Goal: Obtain resource: Download file/media

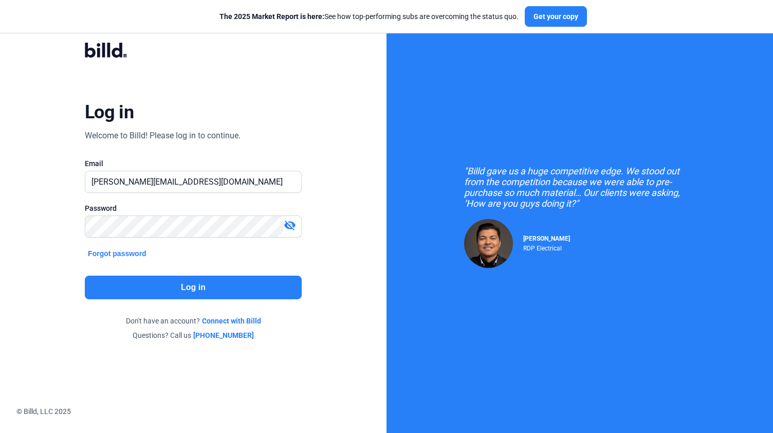
type input "[PERSON_NAME][EMAIL_ADDRESS][DOMAIN_NAME]"
click at [187, 291] on button "Log in" at bounding box center [193, 288] width 217 height 24
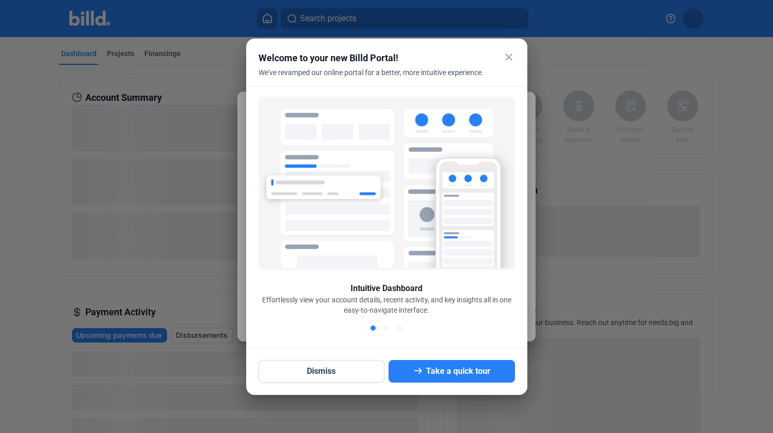
click at [517, 106] on div "Intuitive Dashboard Effortlessly view your account details, recent activity, an…" at bounding box center [386, 217] width 281 height 262
click at [332, 374] on button "Dismiss" at bounding box center [322, 371] width 126 height 23
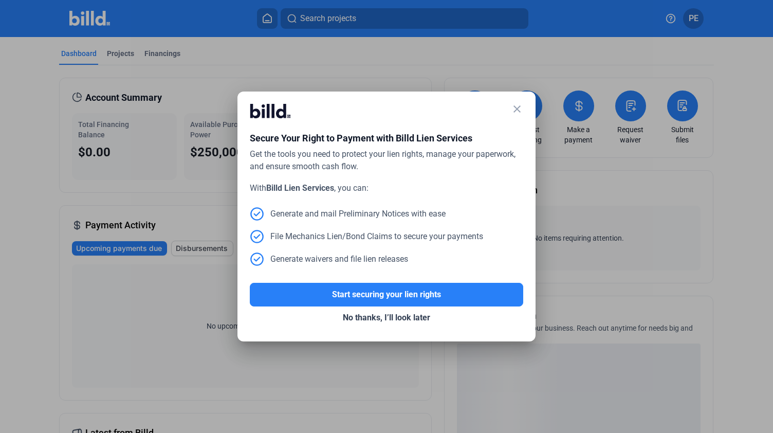
click at [522, 113] on mat-icon "close" at bounding box center [517, 109] width 12 height 12
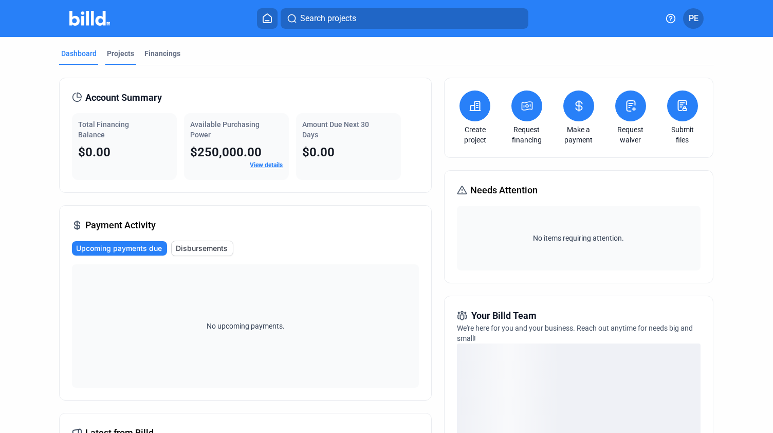
click at [119, 56] on div "Projects" at bounding box center [120, 53] width 27 height 10
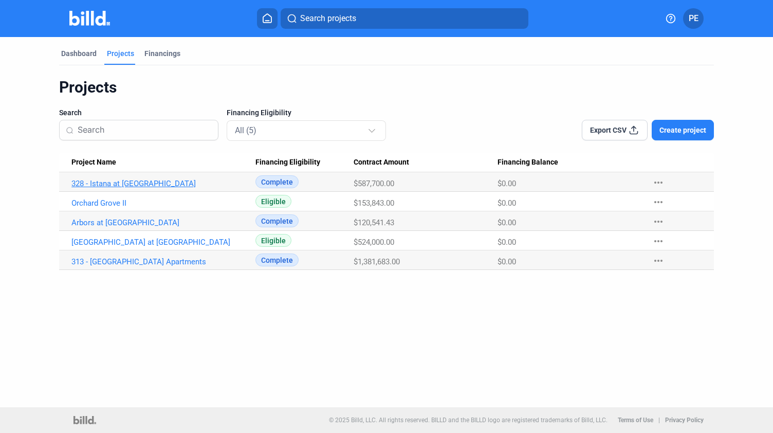
click at [115, 183] on link "328 - Istana at [GEOGRAPHIC_DATA]" at bounding box center [158, 183] width 174 height 9
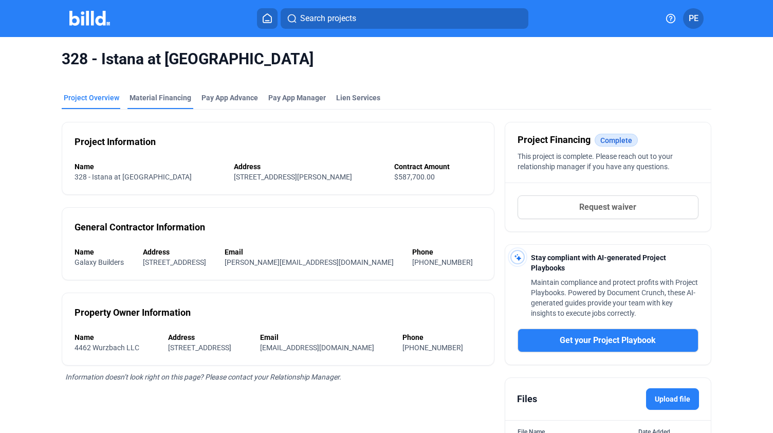
click at [187, 97] on div "Material Financing" at bounding box center [161, 98] width 62 height 10
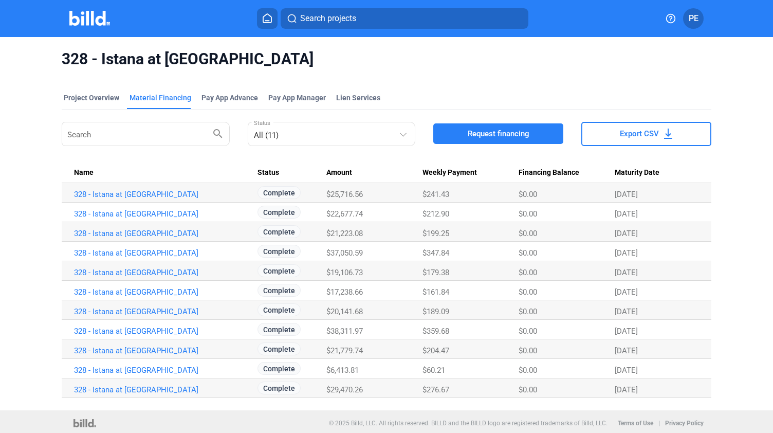
scroll to position [3, 0]
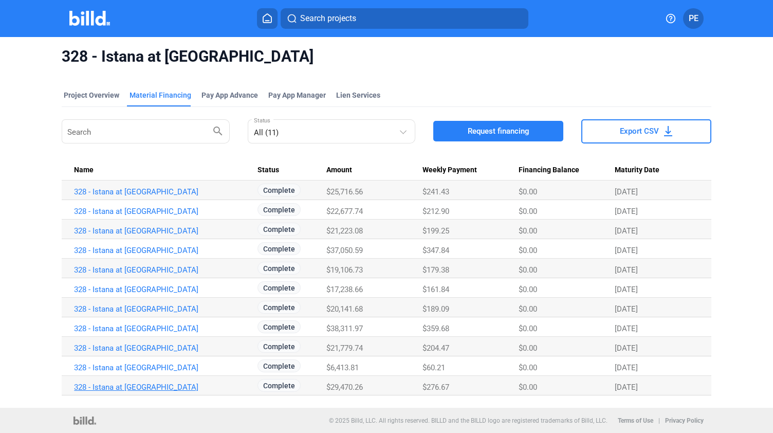
click at [126, 386] on link "328 - Istana at [GEOGRAPHIC_DATA]" at bounding box center [161, 387] width 174 height 9
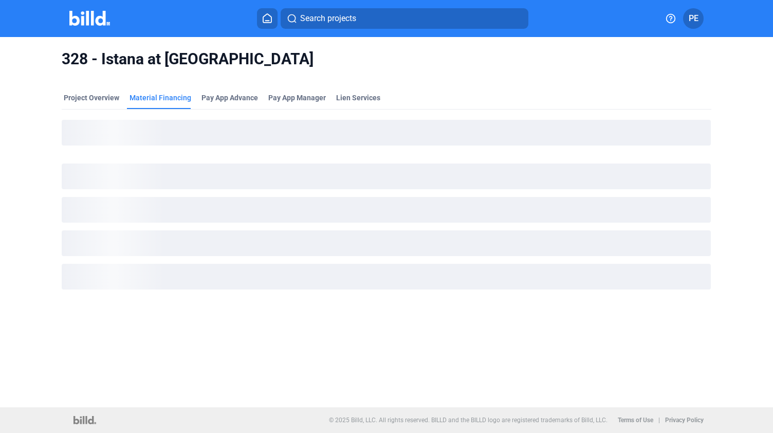
scroll to position [0, 0]
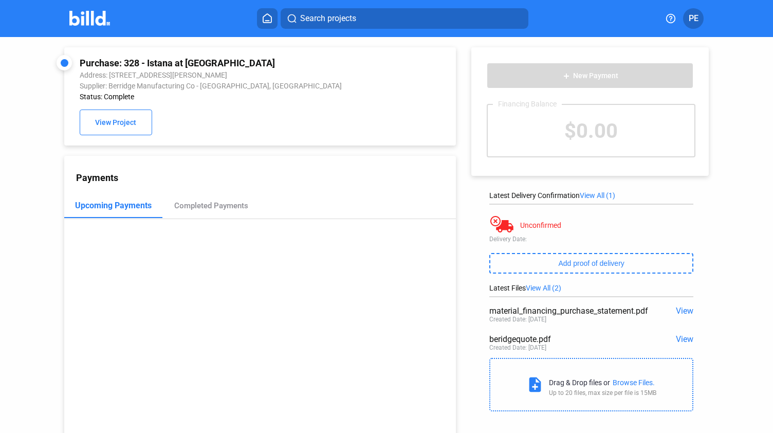
scroll to position [39, 0]
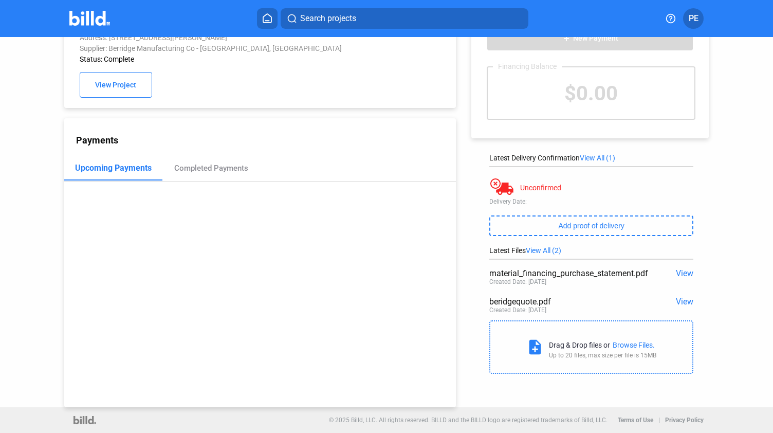
click at [677, 300] on span "View" at bounding box center [684, 302] width 17 height 10
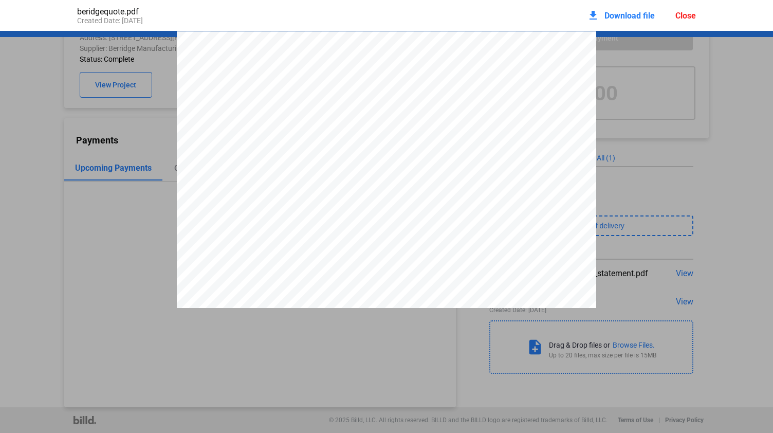
scroll to position [5, 0]
click at [534, 125] on div "PARU CONSTRUCTION LLC PARU CONSTRUCTION LLC PARU CONSTRUCTION LLC [STREET_ADDRE…" at bounding box center [387, 297] width 420 height 543
click at [414, 178] on span "ISTANA APARTMENTS" at bounding box center [412, 176] width 53 height 6
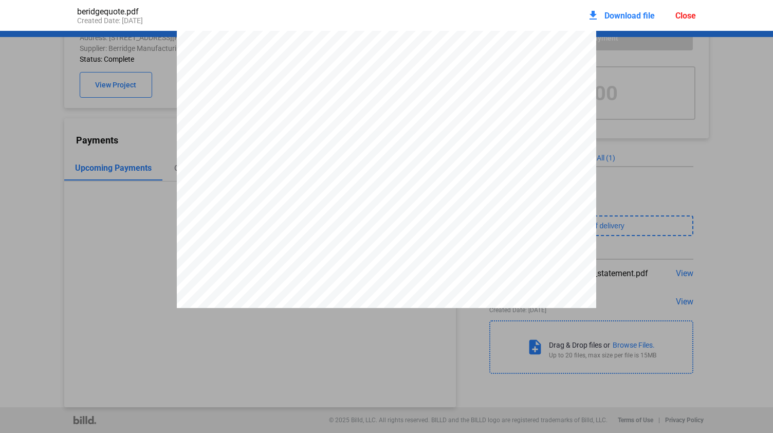
click at [590, 16] on mat-icon "download" at bounding box center [593, 15] width 12 height 12
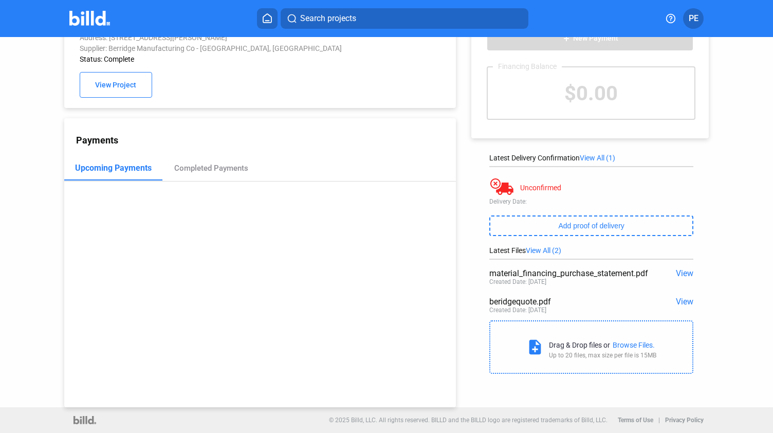
scroll to position [0, 0]
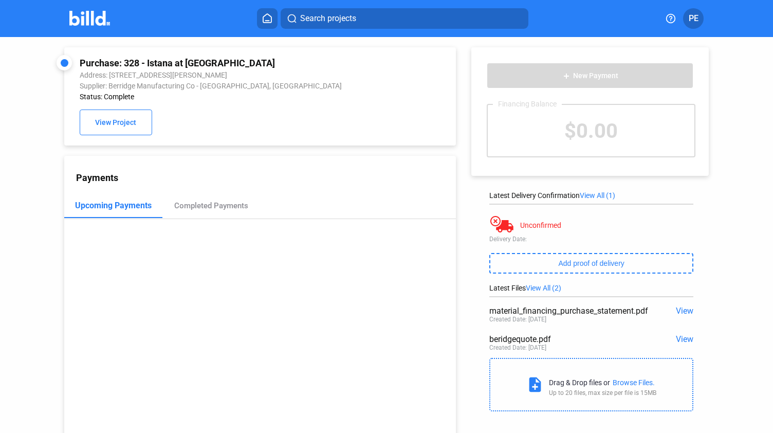
drag, startPoint x: 108, startPoint y: 77, endPoint x: 269, endPoint y: 82, distance: 161.5
click at [269, 82] on div "Purchase: 328 - Istana at [GEOGRAPHIC_DATA] Address: [STREET_ADDRESS][PERSON_NA…" at bounding box center [224, 79] width 289 height 43
click at [353, 92] on div "Purchase: 328 - Istana at [GEOGRAPHIC_DATA] Address: [STREET_ADDRESS][PERSON_NA…" at bounding box center [224, 79] width 289 height 43
click at [80, 74] on div "Address: [STREET_ADDRESS][PERSON_NAME]" at bounding box center [224, 75] width 289 height 8
drag, startPoint x: 79, startPoint y: 74, endPoint x: 263, endPoint y: 85, distance: 183.9
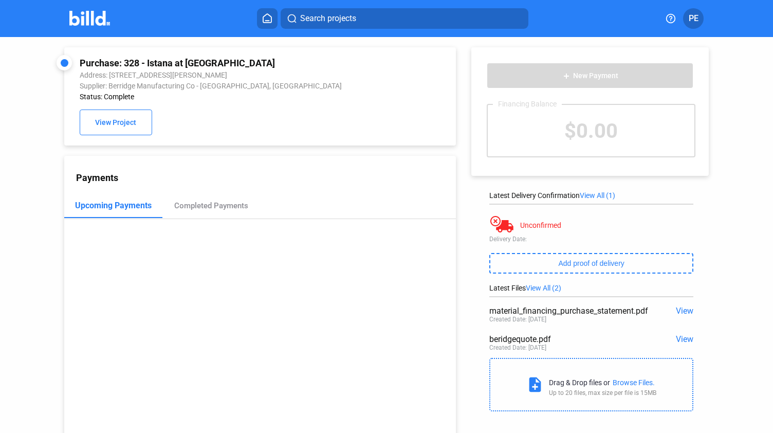
click at [263, 85] on div "Purchase: 328 - Istana at [GEOGRAPHIC_DATA] Address: [STREET_ADDRESS][PERSON_NA…" at bounding box center [224, 79] width 289 height 43
copy div "Address: [STREET_ADDRESS][PERSON_NAME] Supplier: Berridge Manufacturing Co - [G…"
